Goal: Information Seeking & Learning: Compare options

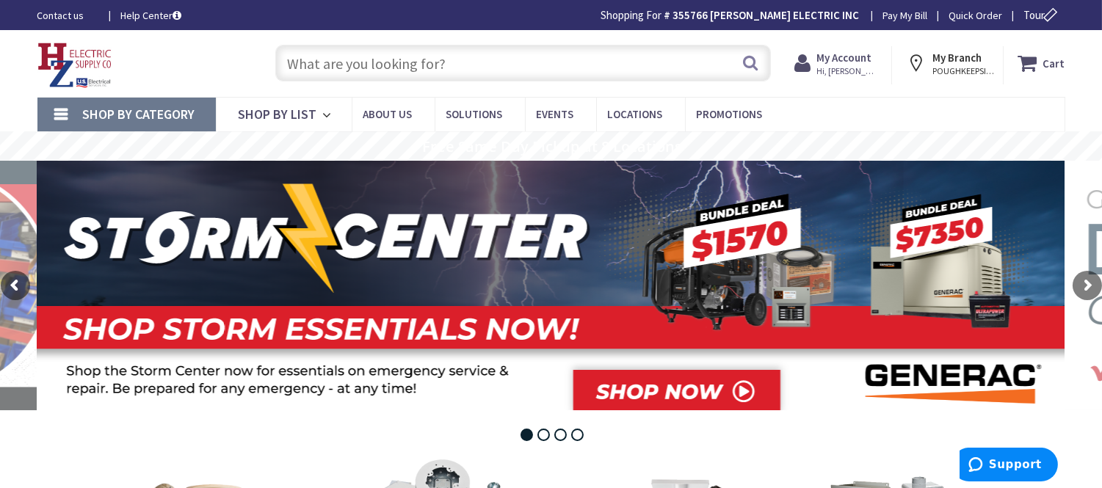
click at [327, 77] on input "text" at bounding box center [523, 63] width 496 height 37
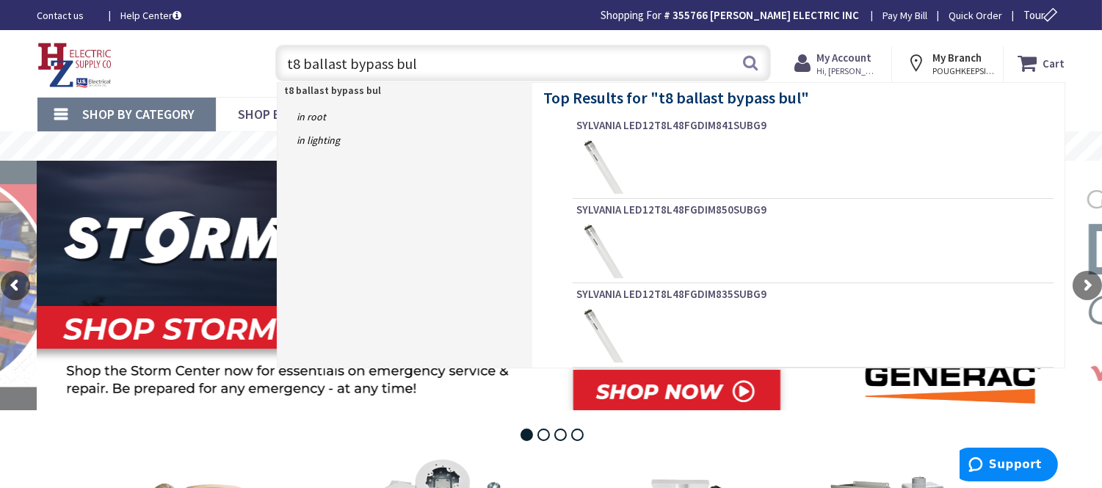
type input "t8 ballast bypass bulb"
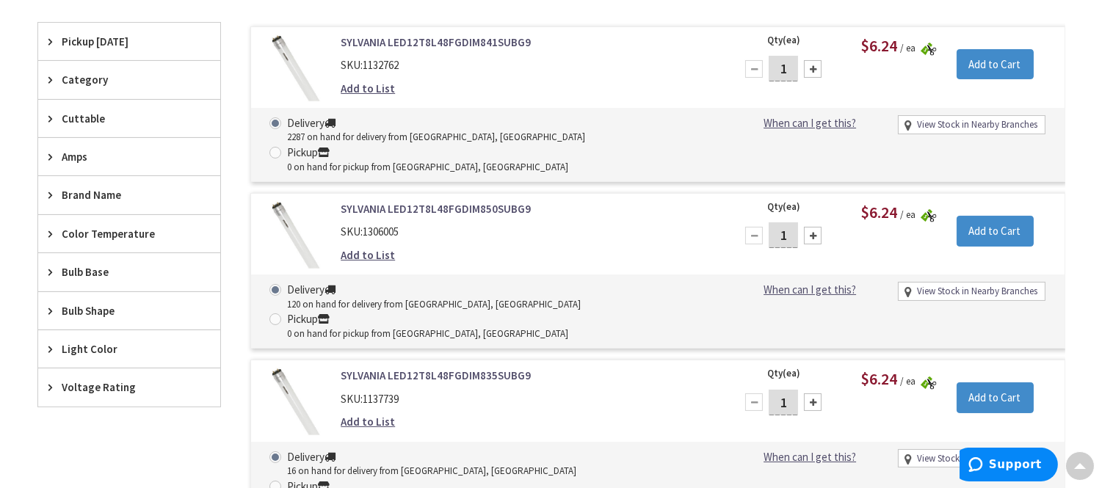
scroll to position [328, 0]
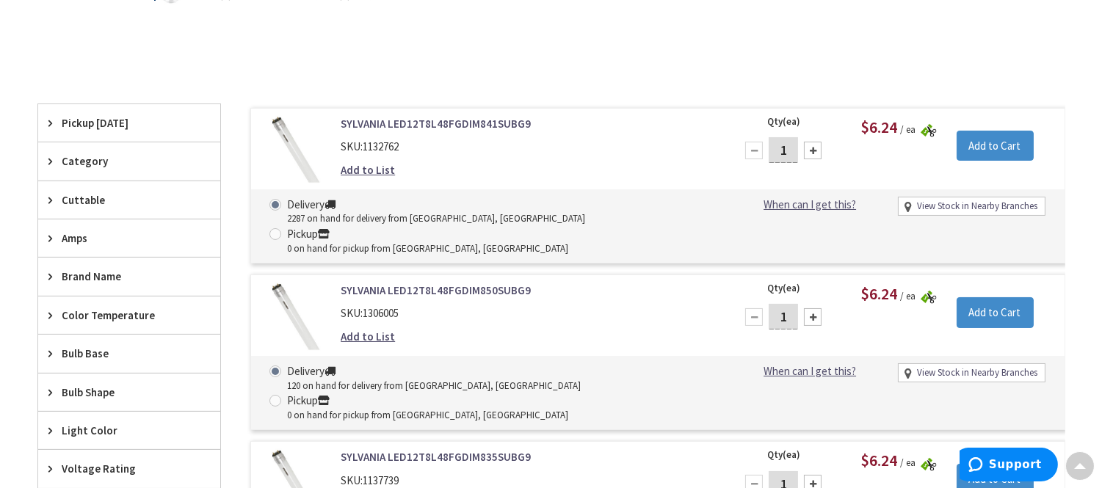
click at [463, 123] on link "SYLVANIA LED12T8L48FGDIM841SUBG9" at bounding box center [528, 123] width 374 height 15
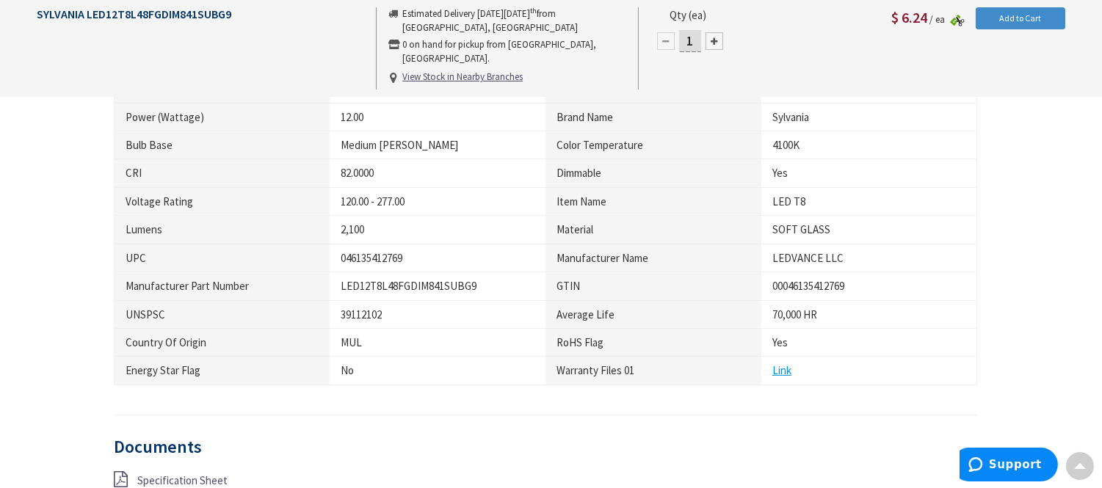
scroll to position [817, 0]
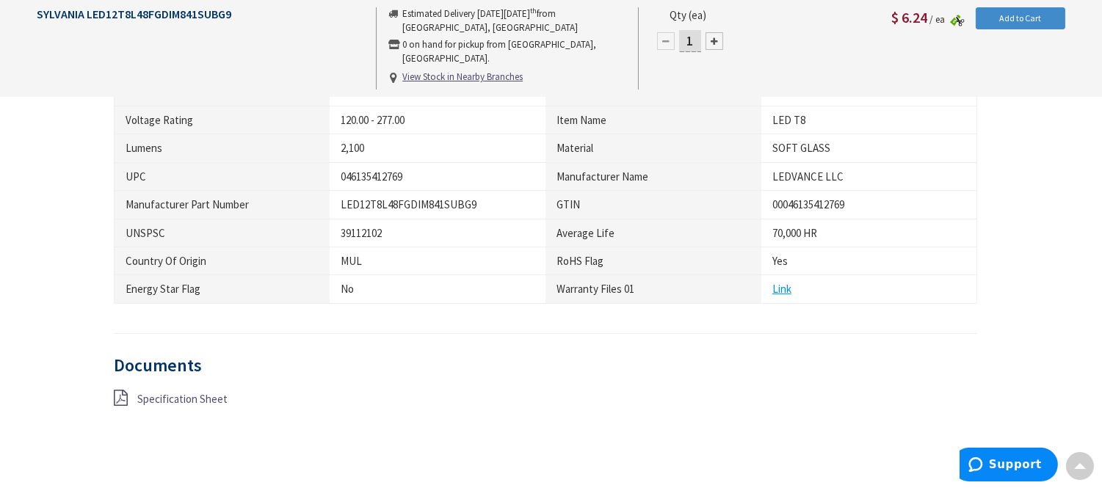
click at [189, 393] on span "Specification Sheet" at bounding box center [182, 399] width 90 height 14
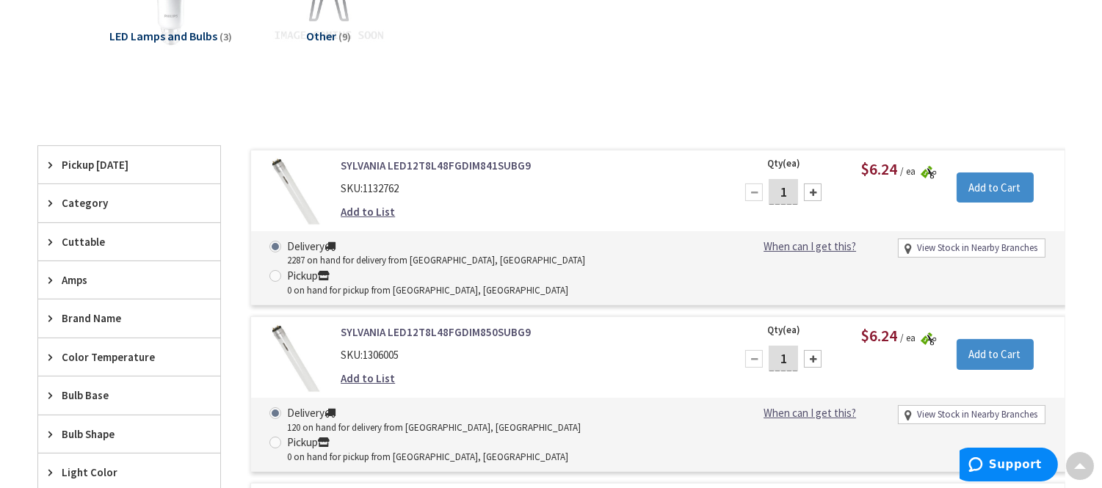
scroll to position [368, 0]
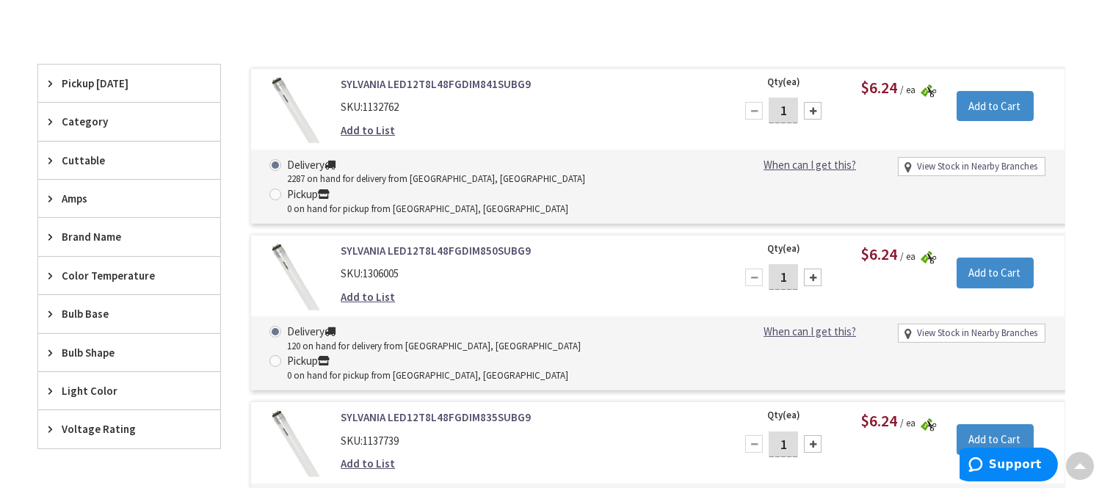
click at [436, 243] on link "SYLVANIA LED12T8L48FGDIM850SUBG9" at bounding box center [528, 250] width 374 height 15
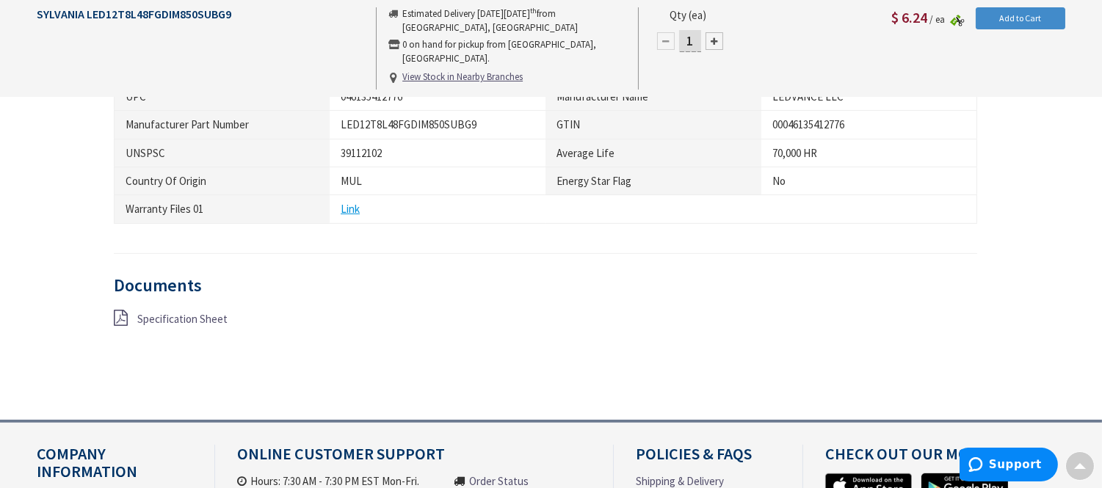
scroll to position [899, 0]
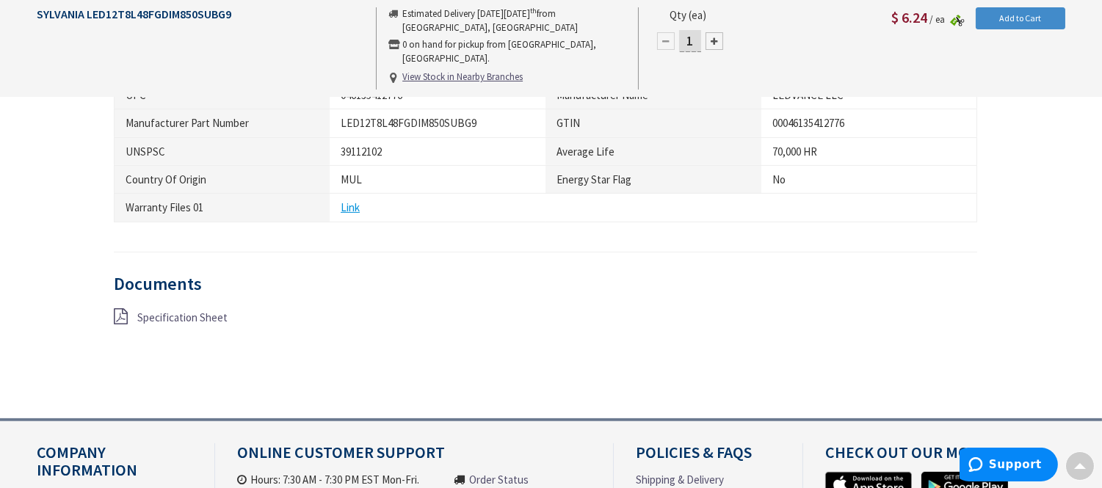
click at [176, 317] on span "Specification Sheet" at bounding box center [182, 318] width 90 height 14
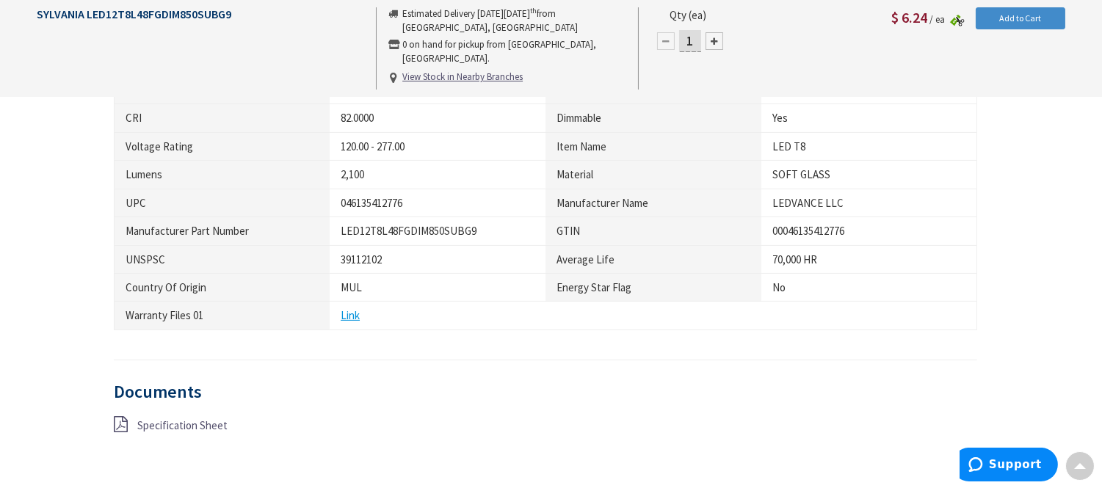
scroll to position [544, 0]
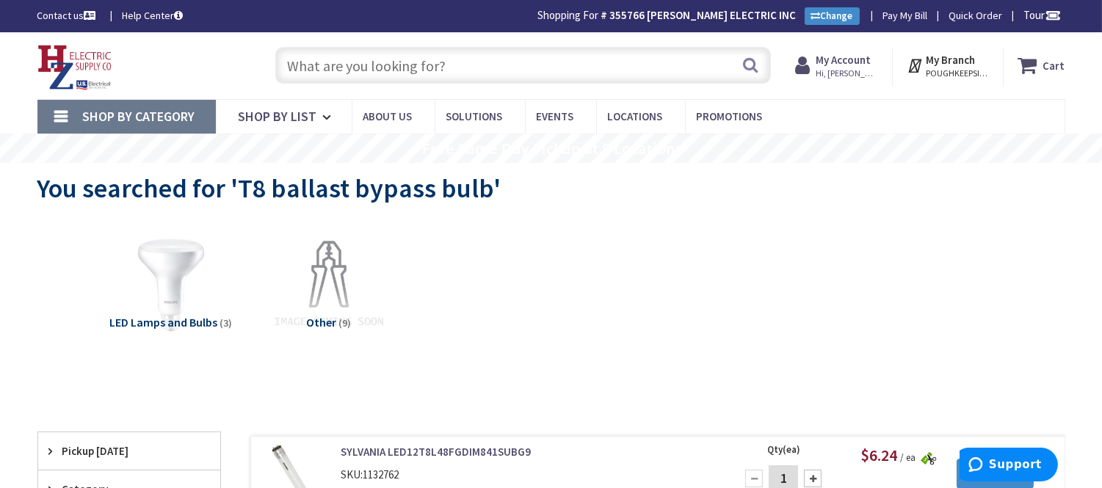
click at [335, 73] on input "text" at bounding box center [523, 65] width 496 height 37
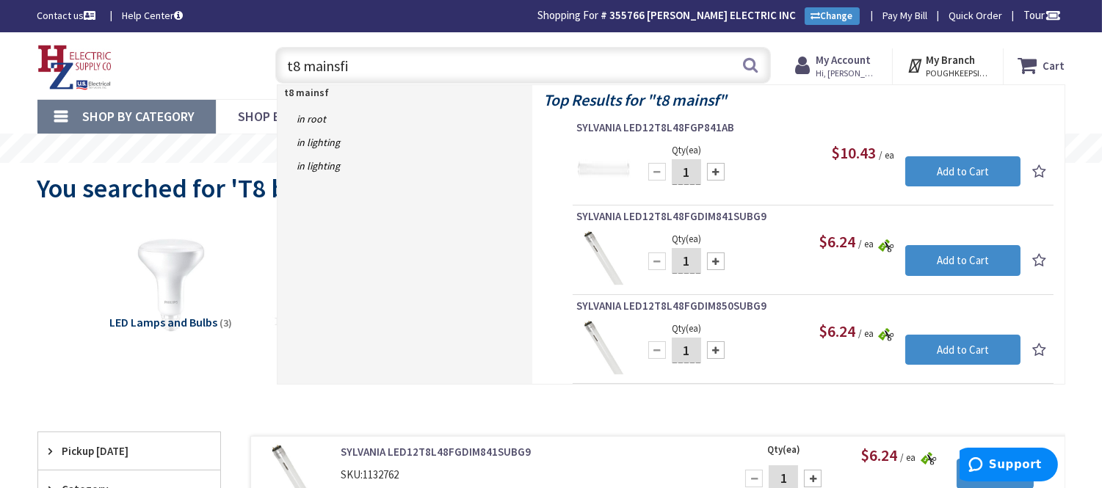
type input "t8 mainsfit"
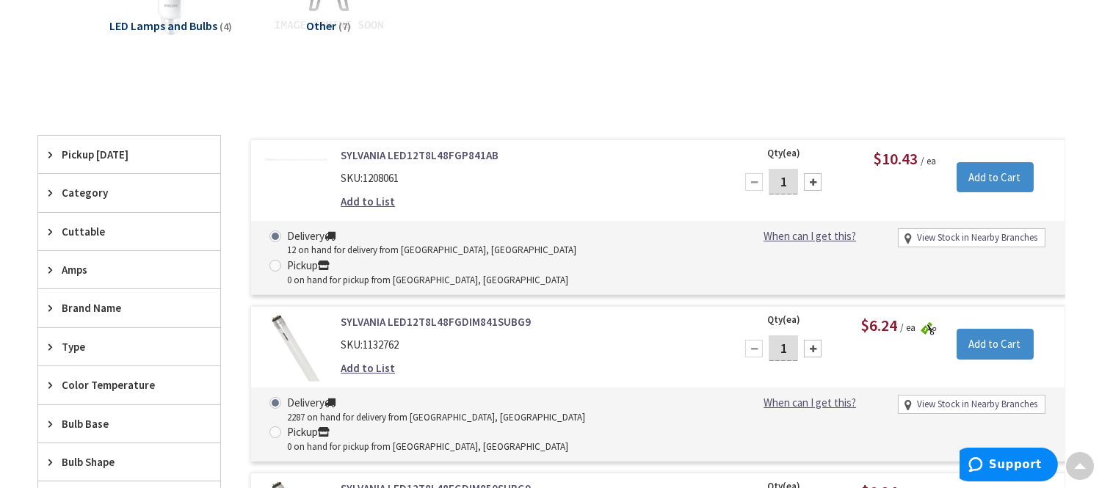
scroll to position [247, 0]
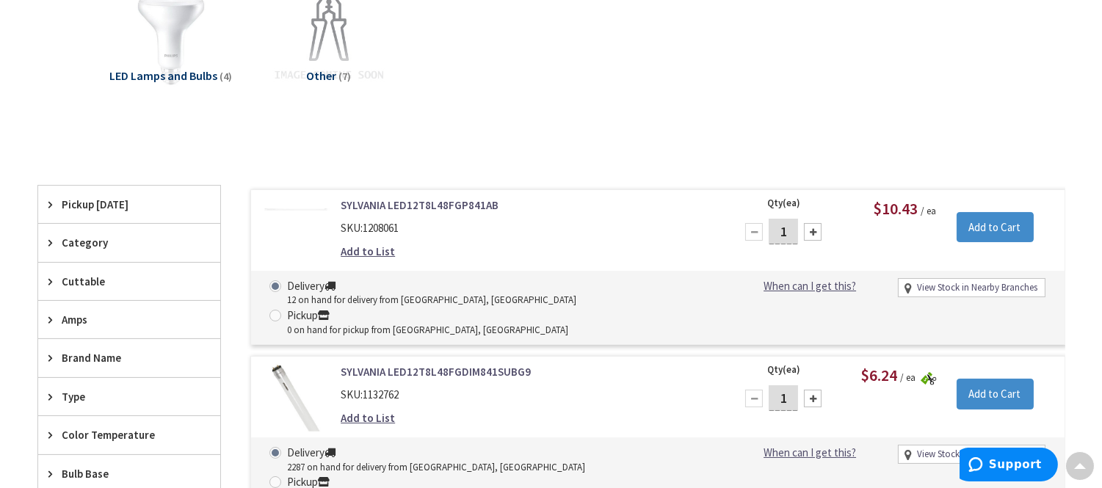
click at [419, 199] on link "SYLVANIA LED12T8L48FGP841AB" at bounding box center [528, 205] width 374 height 15
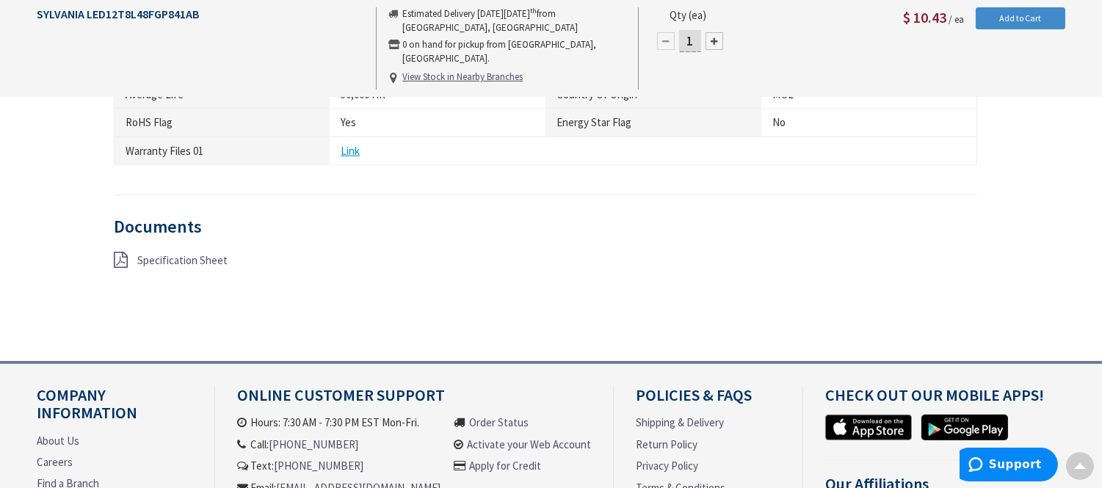
scroll to position [981, 0]
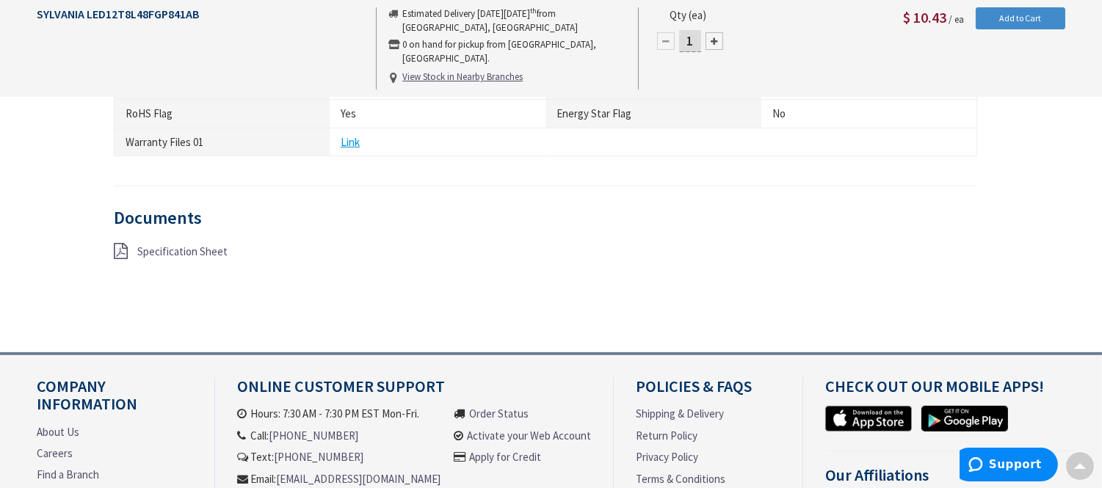
click at [206, 253] on span "Specification Sheet" at bounding box center [182, 252] width 90 height 14
